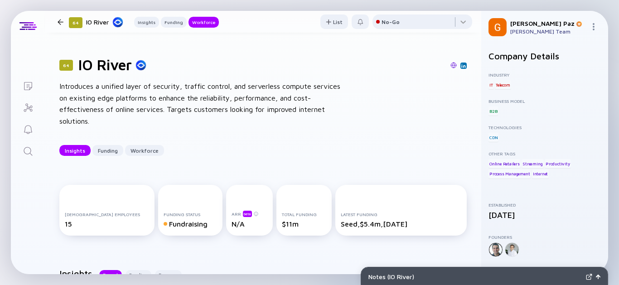
scroll to position [806, 0]
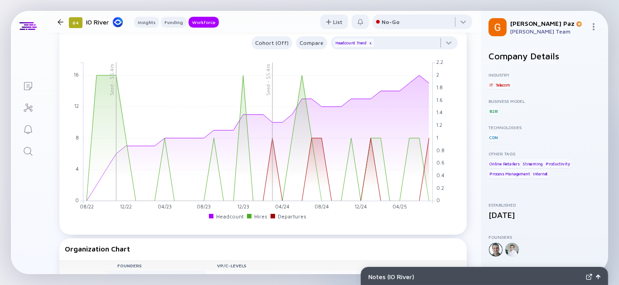
click at [60, 19] on div at bounding box center [61, 22] width 6 height 6
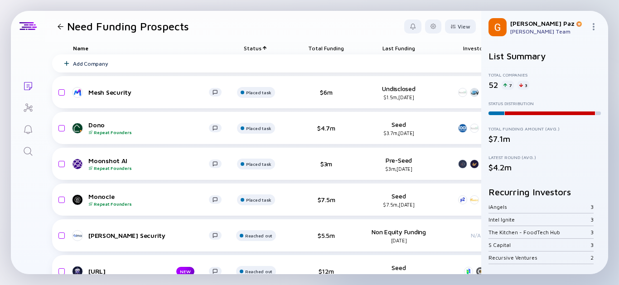
click at [63, 27] on div at bounding box center [61, 27] width 6 height 6
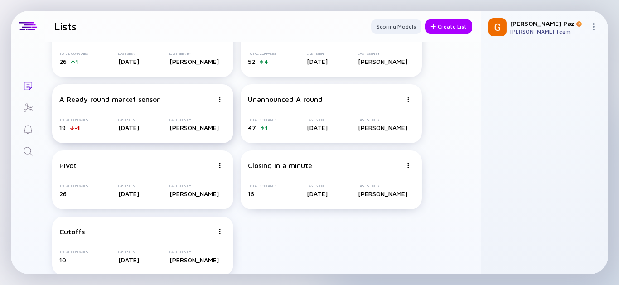
scroll to position [39, 0]
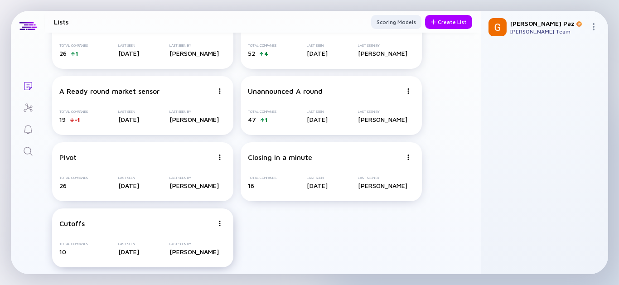
click at [128, 243] on div "Last Seen" at bounding box center [128, 244] width 21 height 4
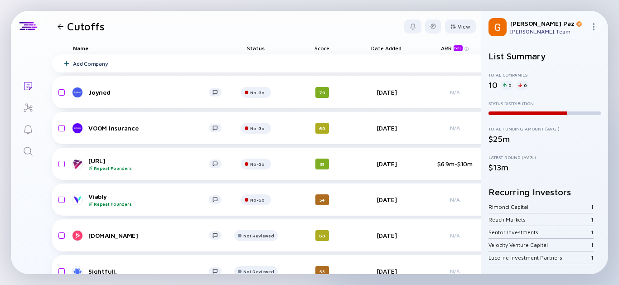
click at [61, 27] on div at bounding box center [61, 27] width 6 height 6
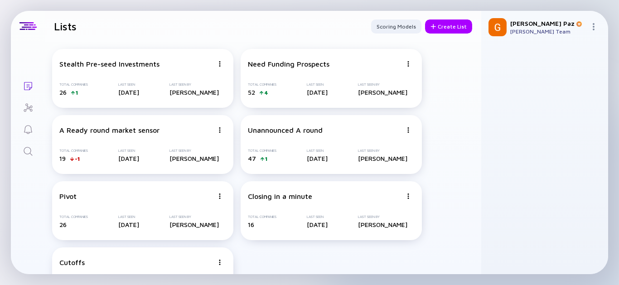
click at [15, 89] on link "Lists" at bounding box center [28, 85] width 34 height 22
click at [270, 96] on div "52 4" at bounding box center [262, 92] width 29 height 8
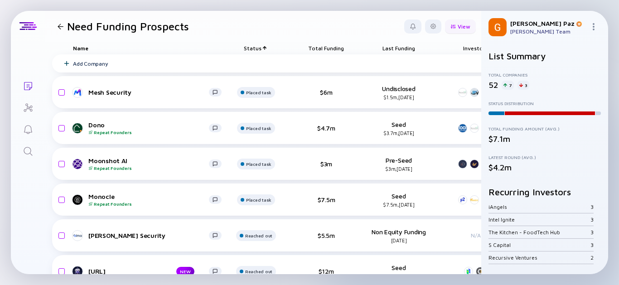
click at [453, 24] on div "View" at bounding box center [460, 26] width 31 height 14
click at [429, 24] on div at bounding box center [433, 26] width 16 height 14
click at [449, 26] on div "View" at bounding box center [460, 26] width 31 height 14
click at [425, 22] on div at bounding box center [433, 26] width 16 height 14
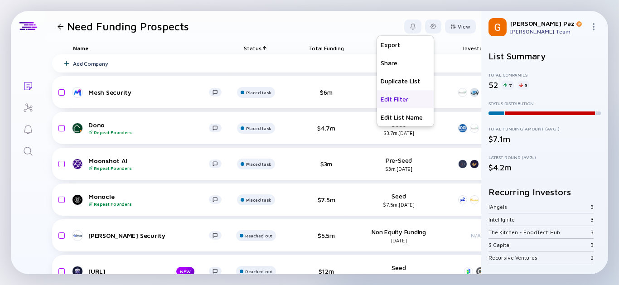
click at [393, 98] on div "Edit Filter" at bounding box center [405, 99] width 57 height 18
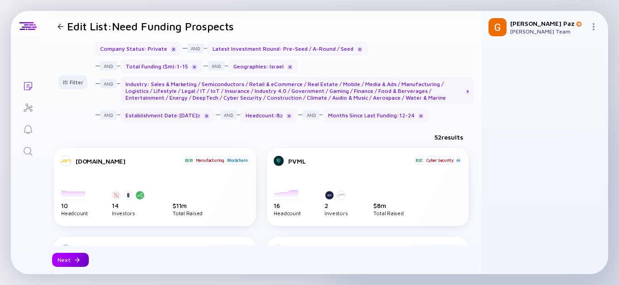
click at [71, 261] on div "Next" at bounding box center [70, 260] width 37 height 14
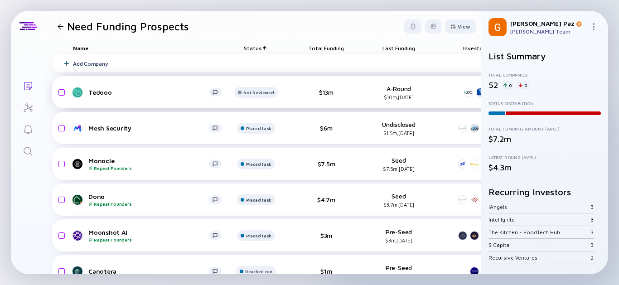
click at [63, 22] on div "Need Funding Prospects" at bounding box center [121, 26] width 135 height 13
click at [64, 26] on div at bounding box center [60, 27] width 13 height 6
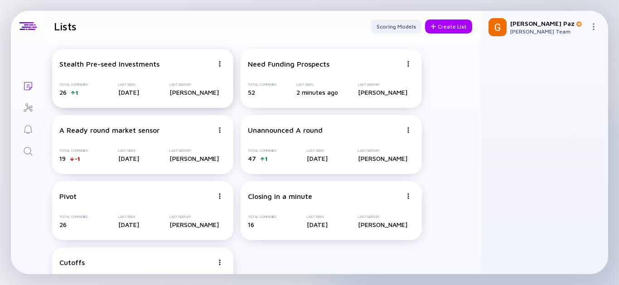
click at [162, 85] on div "Total Companies 26 1 Last Seen [DATE] Last Seen By [PERSON_NAME]" at bounding box center [142, 90] width 167 height 14
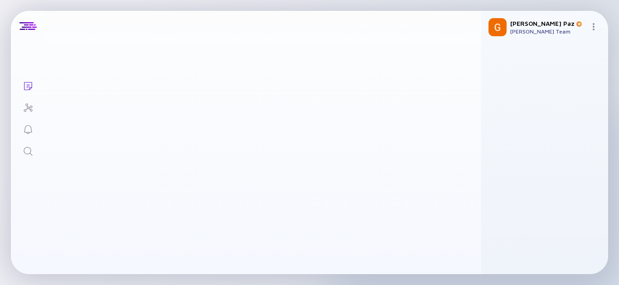
scroll to position [73, 0]
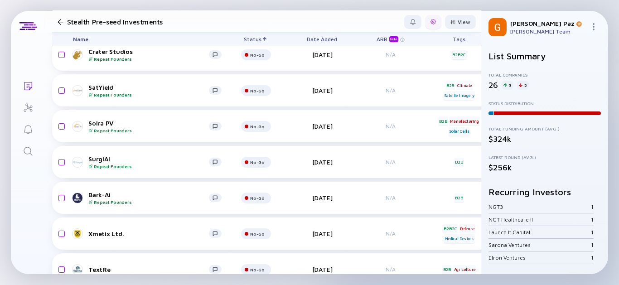
click at [425, 23] on div at bounding box center [433, 22] width 16 height 14
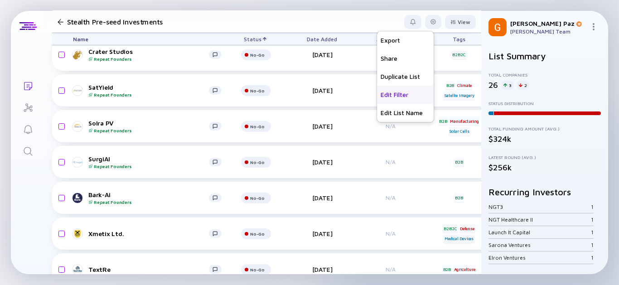
click at [407, 90] on div "Edit Filter" at bounding box center [405, 95] width 57 height 18
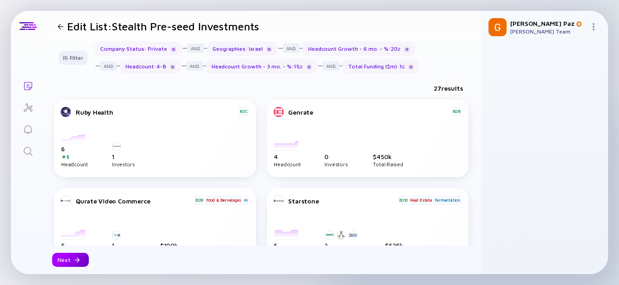
click at [69, 258] on div "Next" at bounding box center [70, 260] width 37 height 14
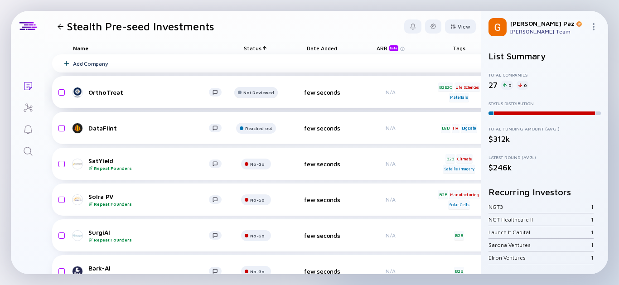
click at [262, 99] on div at bounding box center [255, 96] width 43 height 18
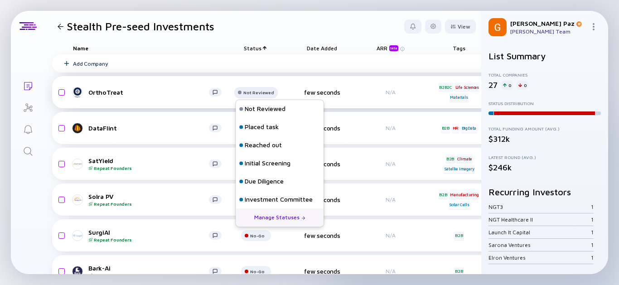
click at [262, 93] on div "Not Reviewed" at bounding box center [259, 92] width 30 height 5
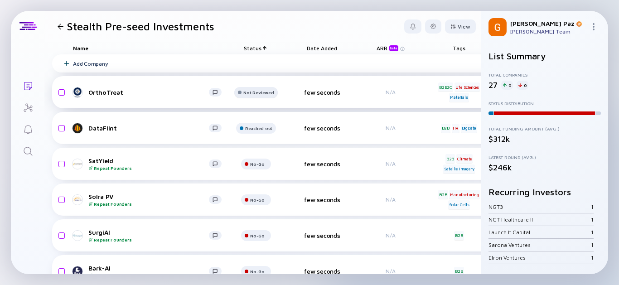
click at [261, 95] on div "Not Reviewed" at bounding box center [255, 92] width 43 height 11
click at [255, 93] on div "Not Reviewed" at bounding box center [259, 92] width 30 height 5
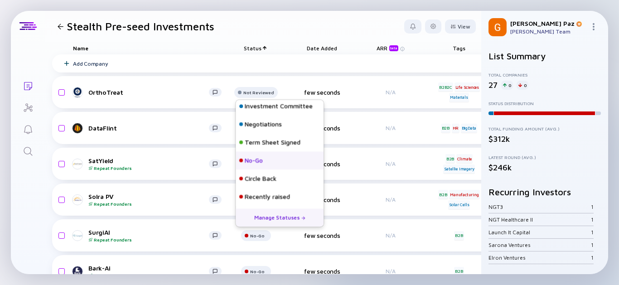
scroll to position [94, 0]
click at [261, 157] on div "No-Go" at bounding box center [254, 160] width 18 height 9
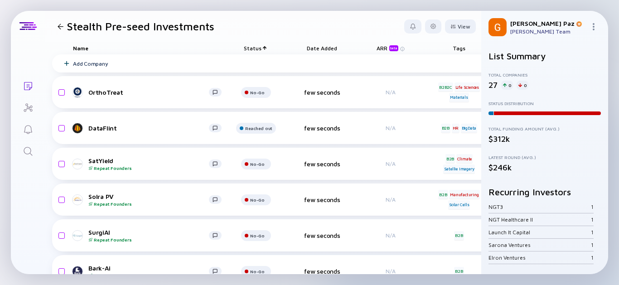
click at [60, 26] on div at bounding box center [61, 27] width 6 height 6
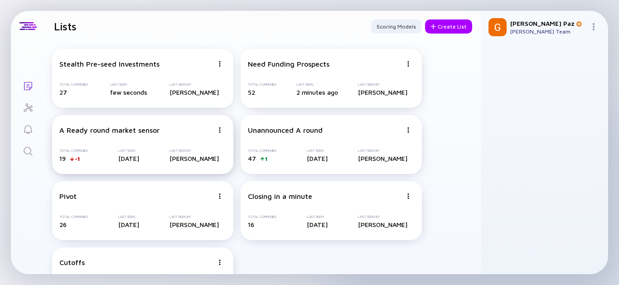
click at [130, 148] on div "A Ready round market sensor Total Companies 19 -1 Last Seen [DATE] Last Seen By…" at bounding box center [142, 144] width 181 height 59
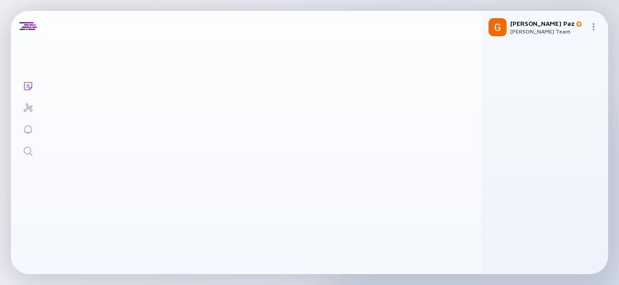
scroll to position [73, 0]
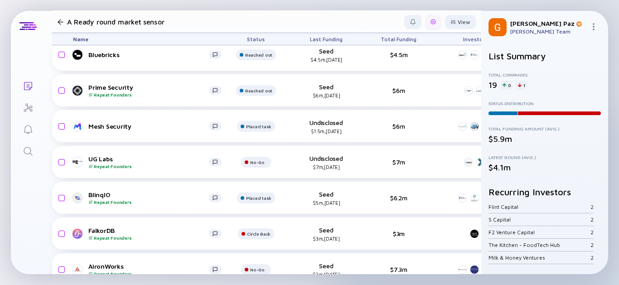
click at [431, 21] on div at bounding box center [433, 21] width 5 height 5
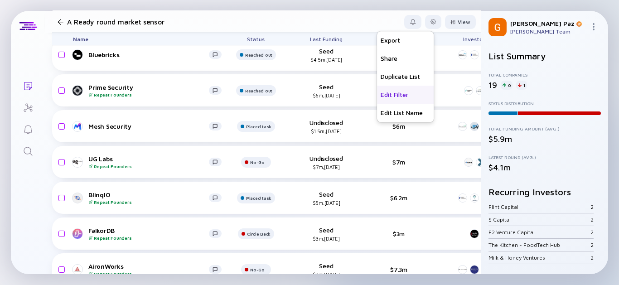
click at [395, 99] on div "Edit Filter" at bounding box center [405, 95] width 57 height 18
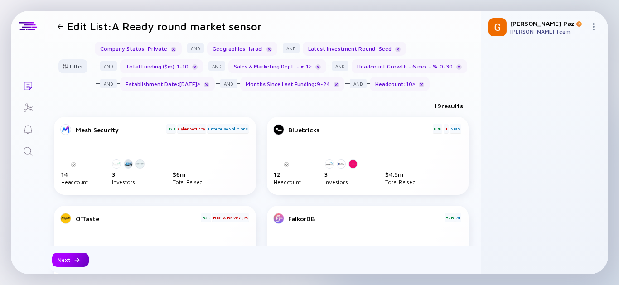
click at [78, 253] on div "Next" at bounding box center [70, 260] width 37 height 14
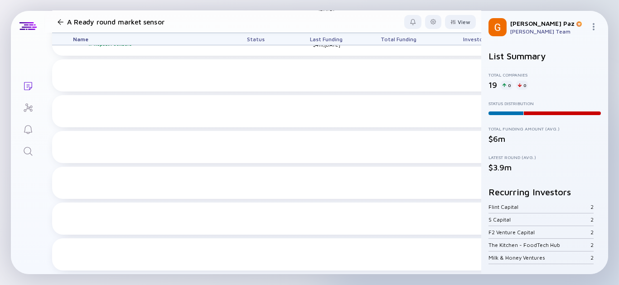
scroll to position [136, 0]
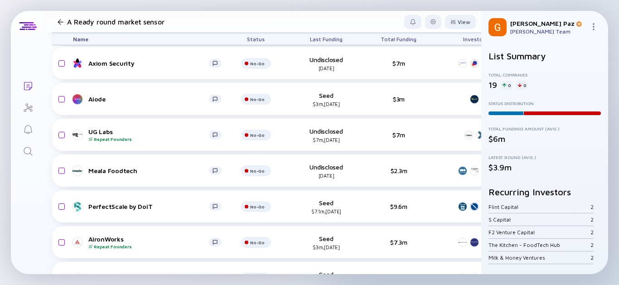
click at [57, 19] on div at bounding box center [60, 22] width 13 height 6
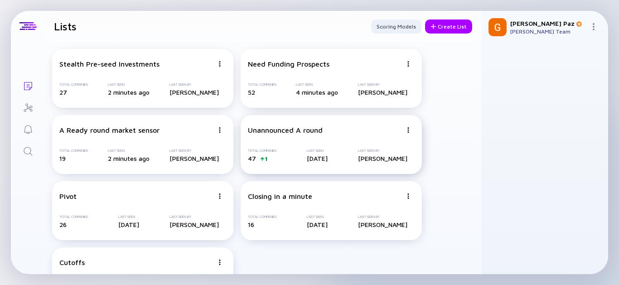
click at [310, 146] on div "Unannounced A round Total Companies 47 1 Last Seen [DATE] Last Seen By [PERSON_…" at bounding box center [331, 144] width 181 height 59
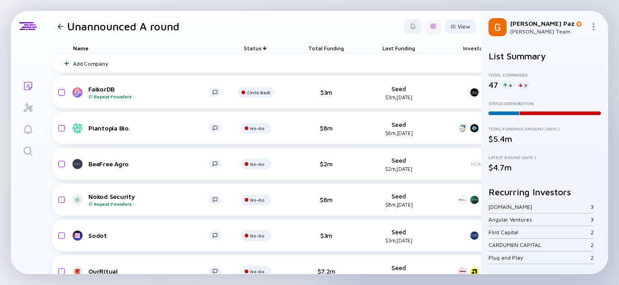
click at [425, 28] on div at bounding box center [433, 26] width 16 height 14
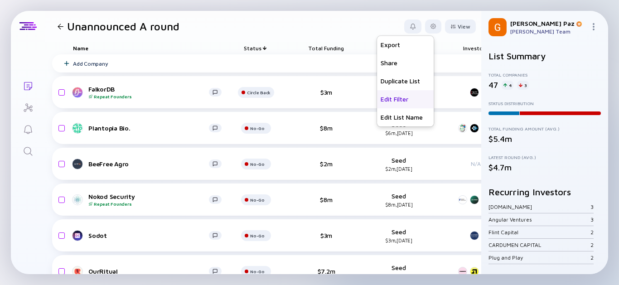
click at [399, 102] on div "Edit Filter" at bounding box center [405, 99] width 57 height 18
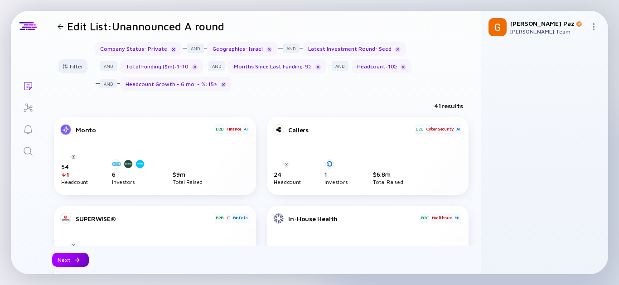
click at [79, 262] on div "Next" at bounding box center [70, 260] width 37 height 14
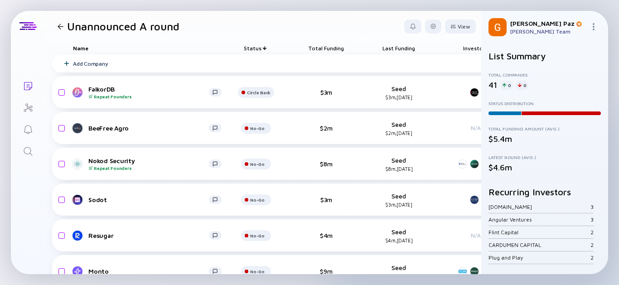
click at [55, 26] on div at bounding box center [60, 27] width 13 height 6
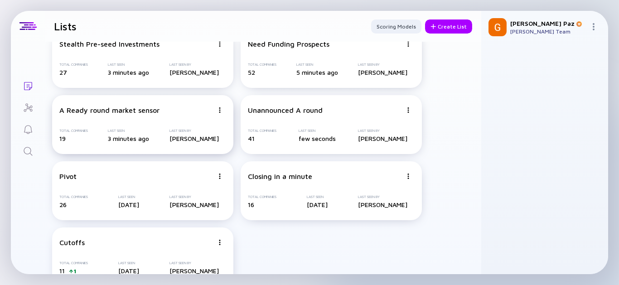
scroll to position [39, 0]
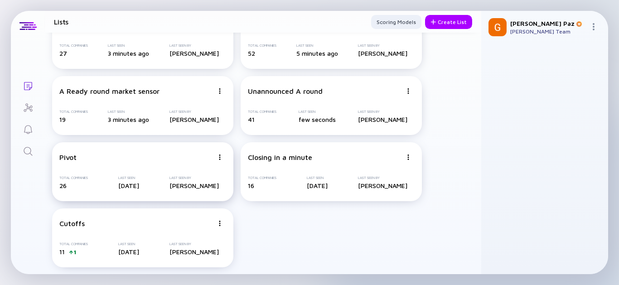
click at [180, 158] on div "Pivot" at bounding box center [136, 157] width 154 height 8
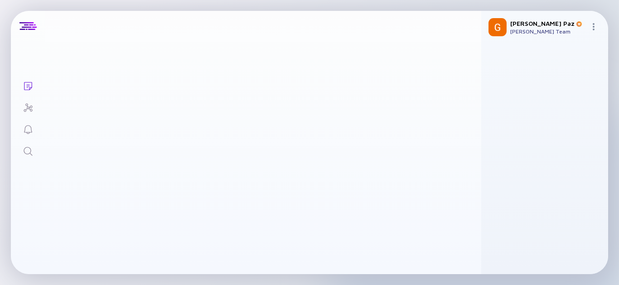
scroll to position [73, 0]
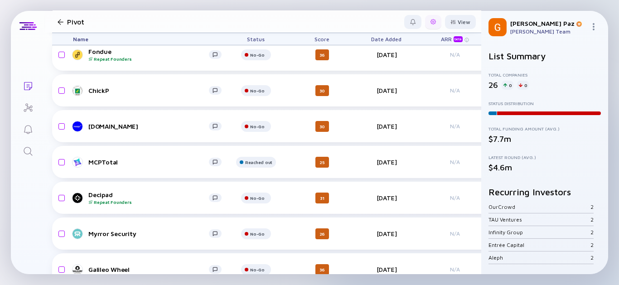
click at [425, 24] on div at bounding box center [433, 22] width 16 height 14
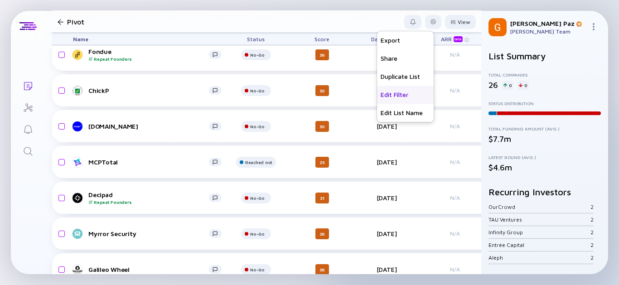
click at [385, 96] on div "Edit Filter" at bounding box center [405, 95] width 57 height 18
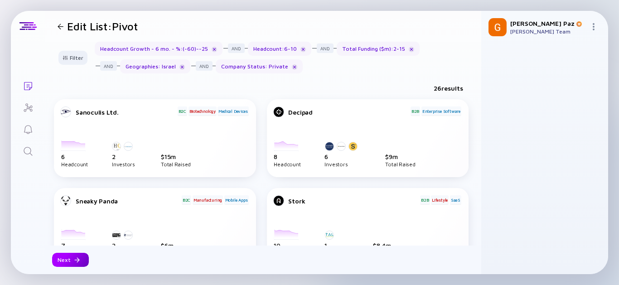
click at [65, 261] on div "Next" at bounding box center [70, 260] width 37 height 14
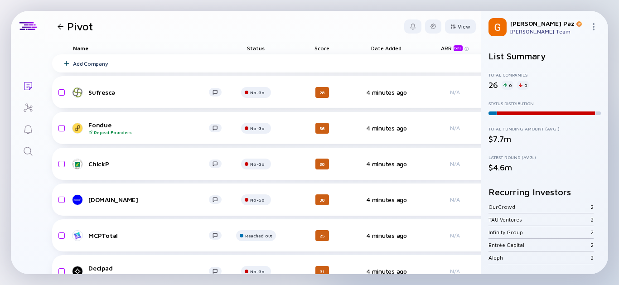
click at [32, 150] on icon "Search" at bounding box center [28, 151] width 11 height 11
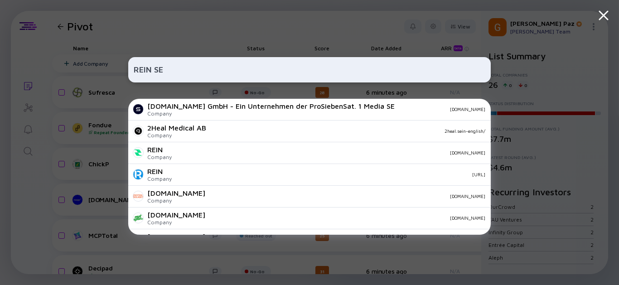
type input "REIN SE"
drag, startPoint x: 160, startPoint y: 72, endPoint x: 118, endPoint y: 66, distance: 41.7
click at [118, 66] on div "REIN SE [DOMAIN_NAME] GmbH - Ein Unternehmen der ProSiebenSat. 1 Media SE Compa…" at bounding box center [309, 142] width 619 height 285
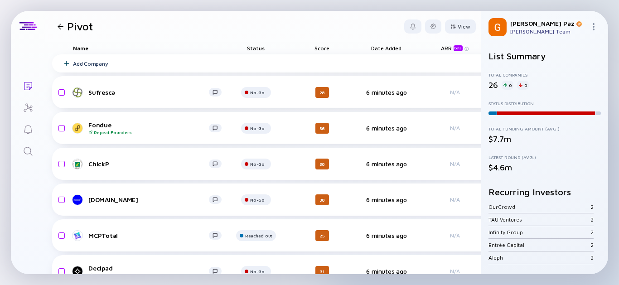
click at [34, 151] on link "Search" at bounding box center [28, 151] width 34 height 22
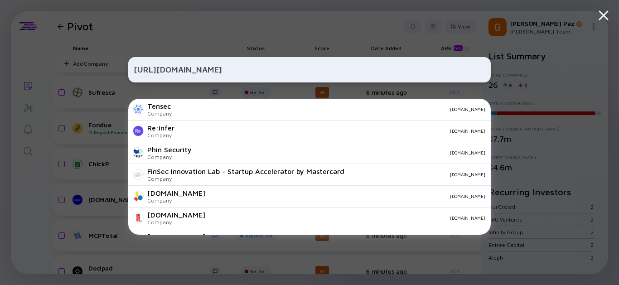
drag, startPoint x: 162, startPoint y: 69, endPoint x: -185, endPoint y: 46, distance: 348.1
click at [0, 46] on html "Updating List... [URL][DOMAIN_NAME] Tensec Company [DOMAIN_NAME] Re:infer Compa…" at bounding box center [309, 142] width 619 height 285
type input "[DOMAIN_NAME]"
click at [253, 60] on div "[DOMAIN_NAME]" at bounding box center [309, 69] width 363 height 25
click at [326, 91] on div "[DOMAIN_NAME] Tensec Company [DOMAIN_NAME] Re:infer Company [DOMAIN_NAME] Phin …" at bounding box center [309, 142] width 363 height 285
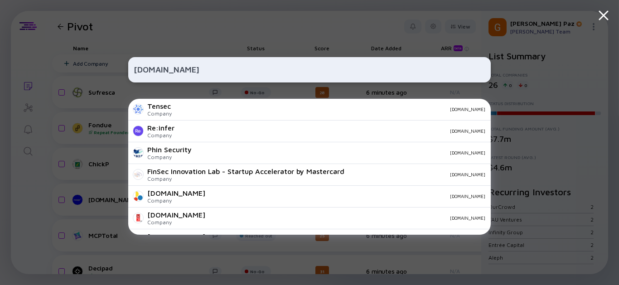
click at [600, 19] on icon at bounding box center [604, 15] width 8 height 8
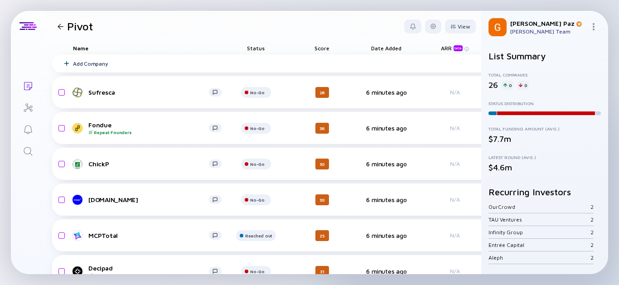
click at [33, 149] on link "Search" at bounding box center [28, 151] width 34 height 22
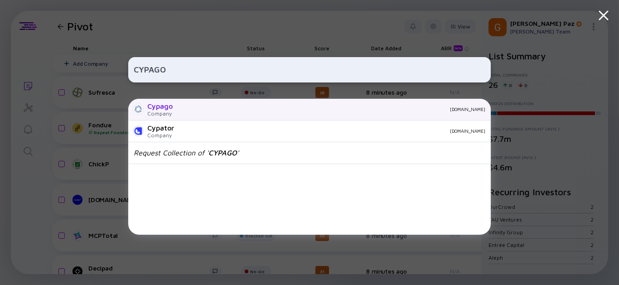
type input "CYPAGO"
click at [212, 112] on div "[DOMAIN_NAME]" at bounding box center [333, 109] width 306 height 5
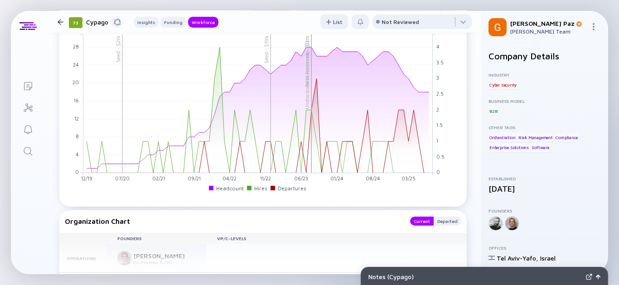
scroll to position [755, 0]
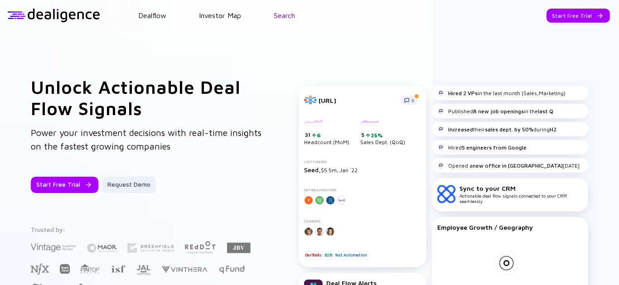
click at [293, 19] on link "Search" at bounding box center [284, 15] width 21 height 8
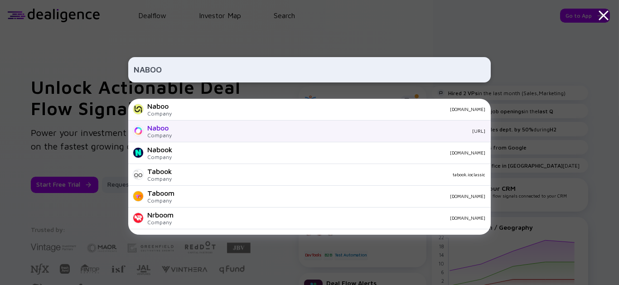
type input "NABOO"
click at [196, 132] on div "naboo.ai" at bounding box center [332, 130] width 307 height 5
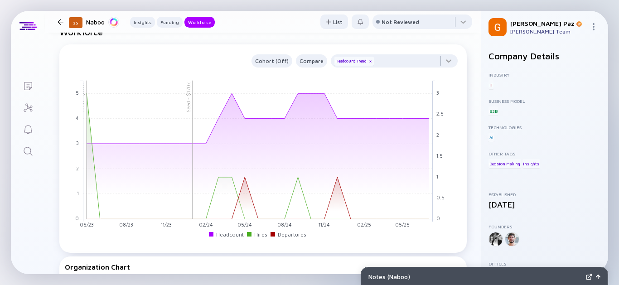
scroll to position [655, 0]
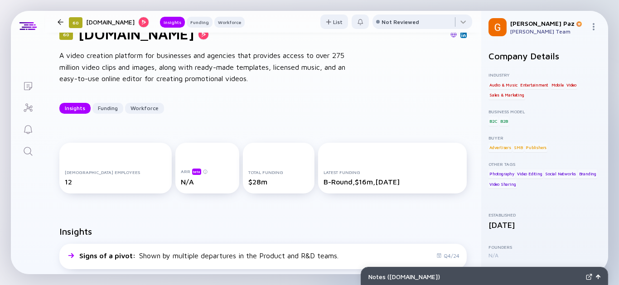
scroll to position [50, 0]
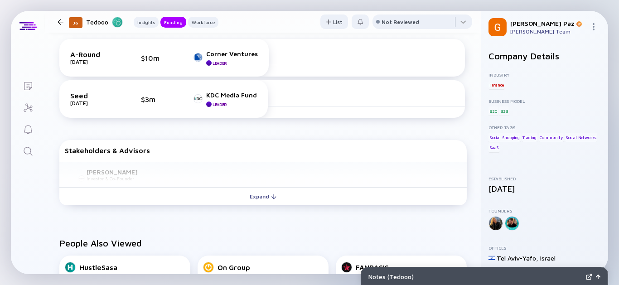
scroll to position [403, 0]
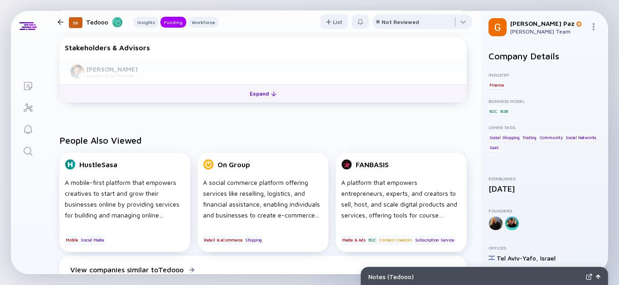
click at [257, 100] on button "Expand" at bounding box center [263, 93] width 408 height 18
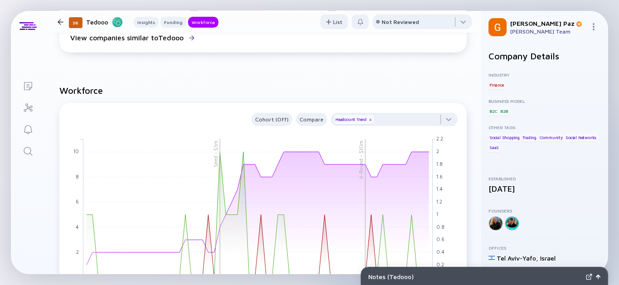
scroll to position [655, 0]
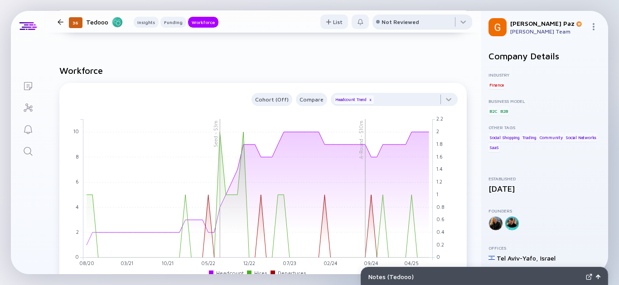
click at [404, 22] on div "Not Reviewed" at bounding box center [401, 22] width 38 height 7
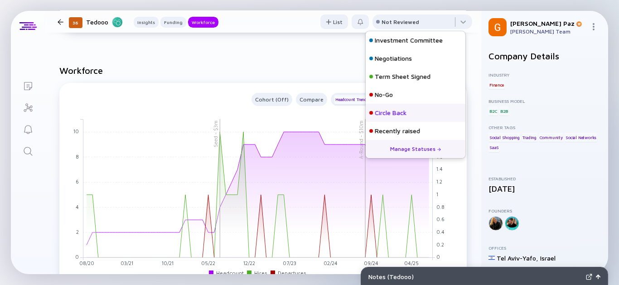
scroll to position [94, 0]
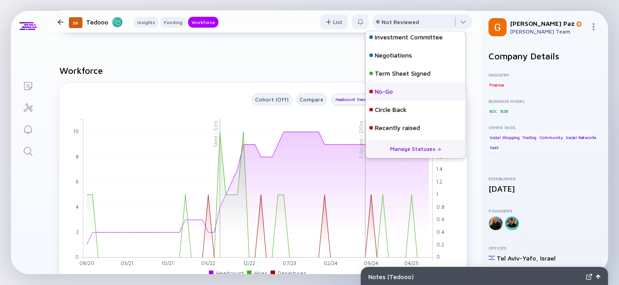
click at [402, 93] on div "No-Go" at bounding box center [416, 92] width 100 height 18
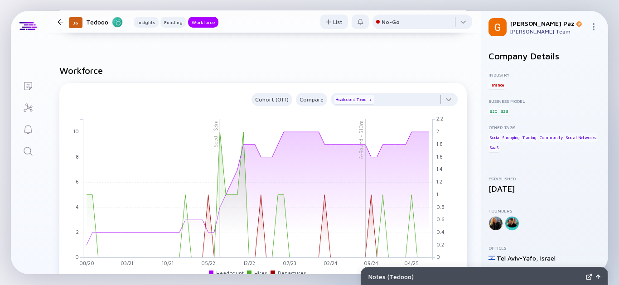
drag, startPoint x: 236, startPoint y: 60, endPoint x: 206, endPoint y: 31, distance: 41.7
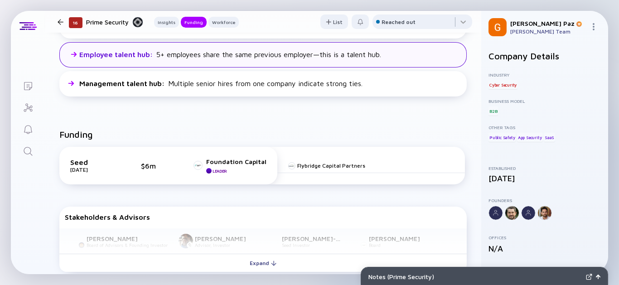
scroll to position [403, 0]
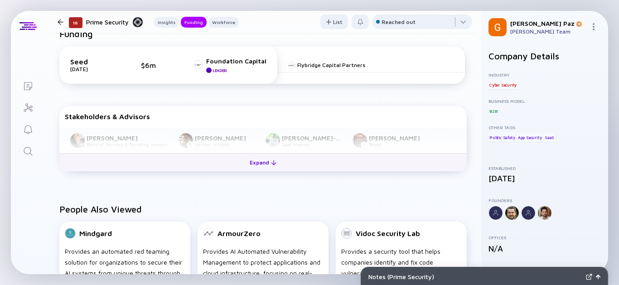
click at [231, 159] on button "Expand" at bounding box center [263, 162] width 408 height 18
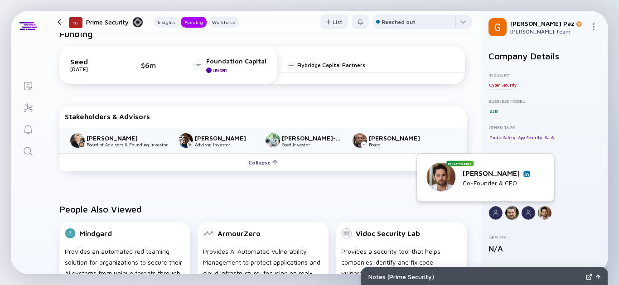
click at [525, 176] on img at bounding box center [527, 173] width 5 height 5
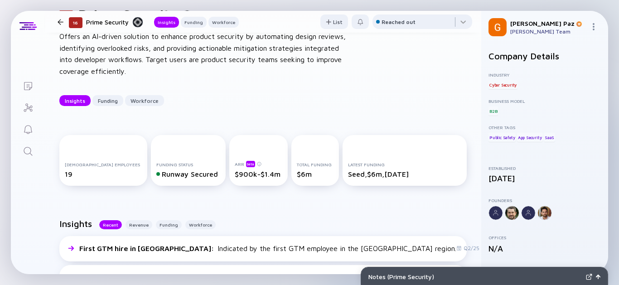
scroll to position [0, 0]
